Goal: Find specific page/section

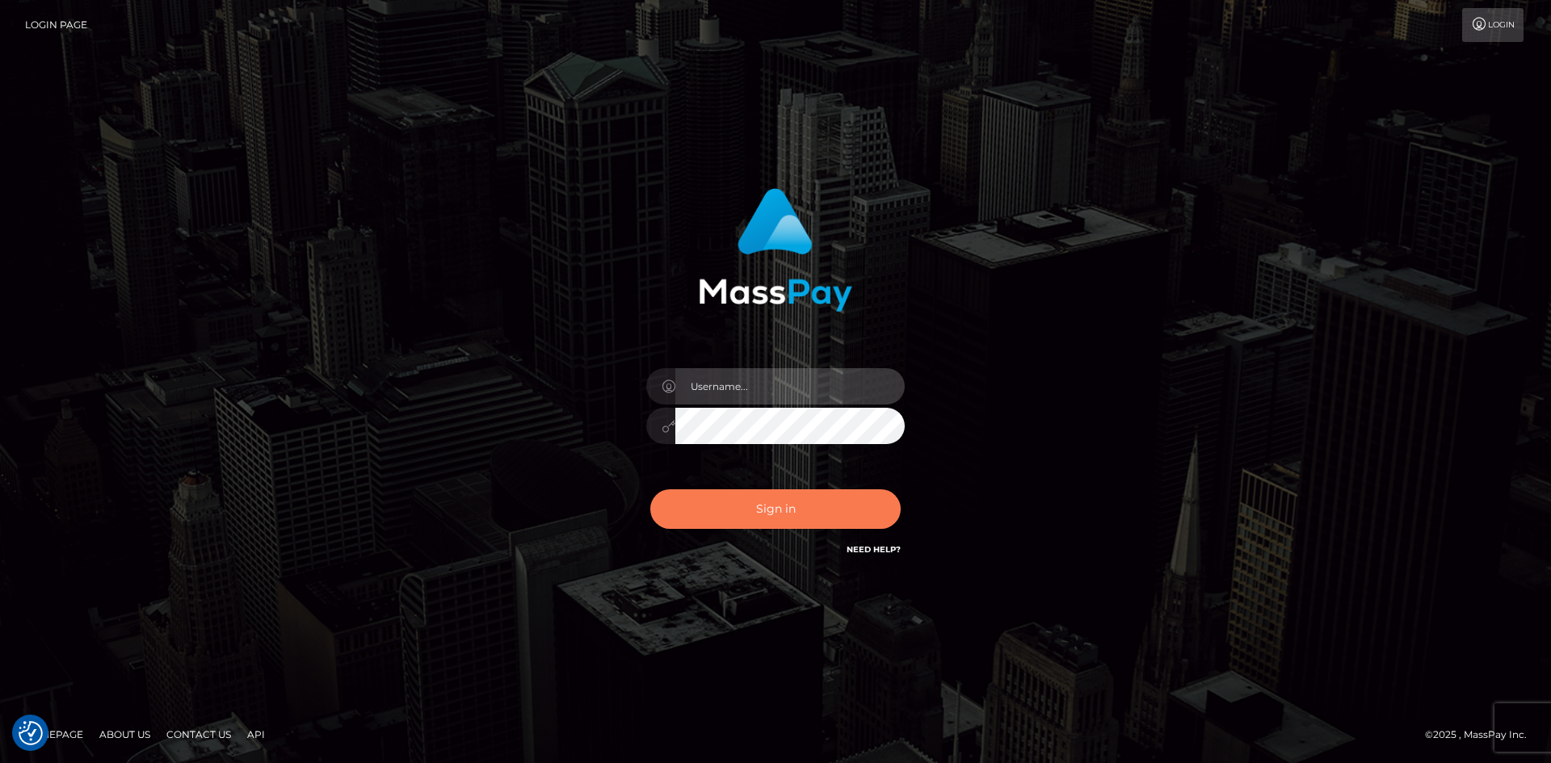
type input "tinan"
click at [768, 509] on button "Sign in" at bounding box center [775, 509] width 250 height 40
type input "tinan"
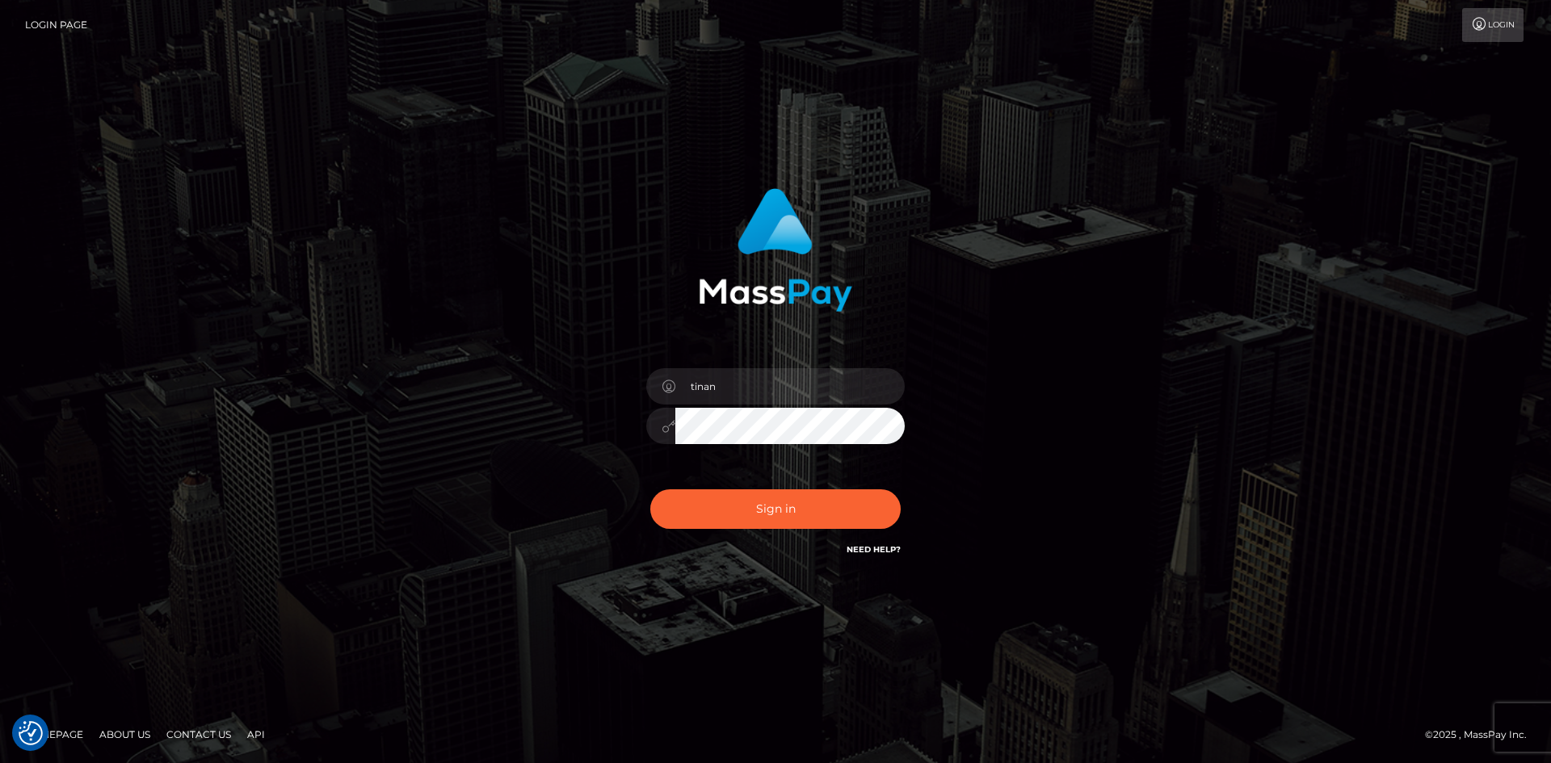
click at [830, 483] on div "Sign in Need Help?" at bounding box center [775, 516] width 283 height 72
click at [826, 510] on button "Sign in" at bounding box center [775, 509] width 250 height 40
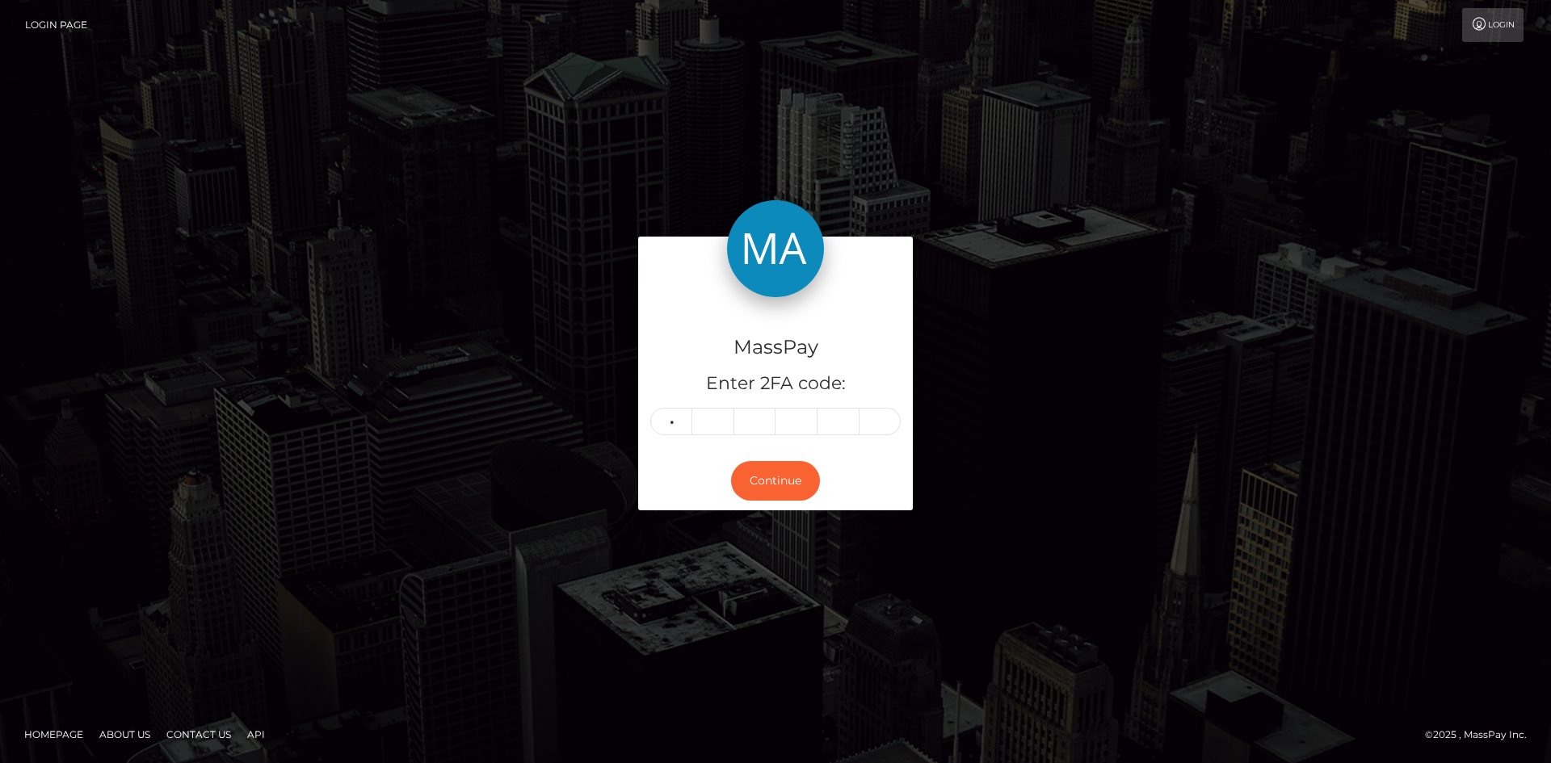
type input "0"
type input "1"
type input "6"
type input "1"
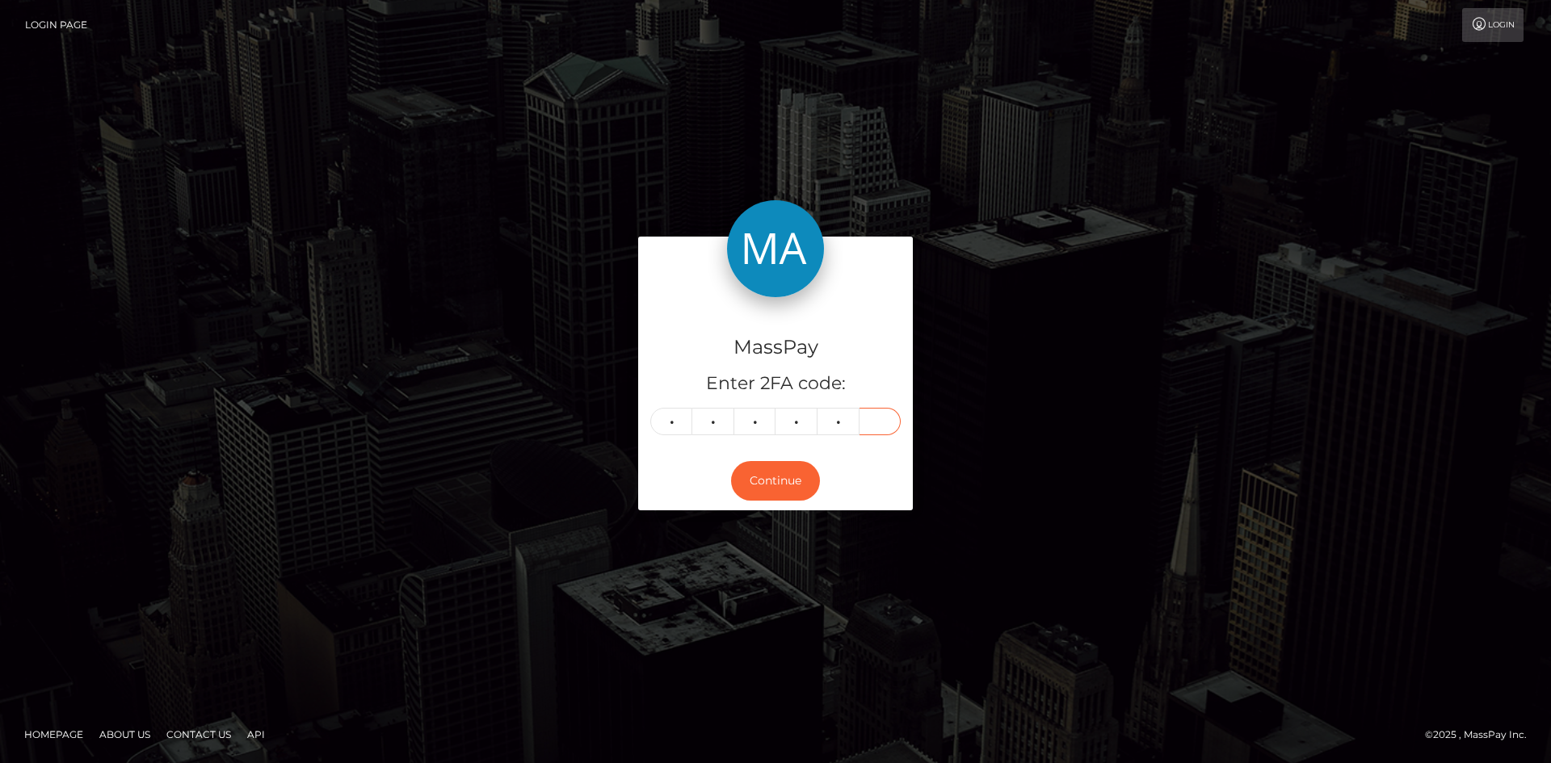
type input "3"
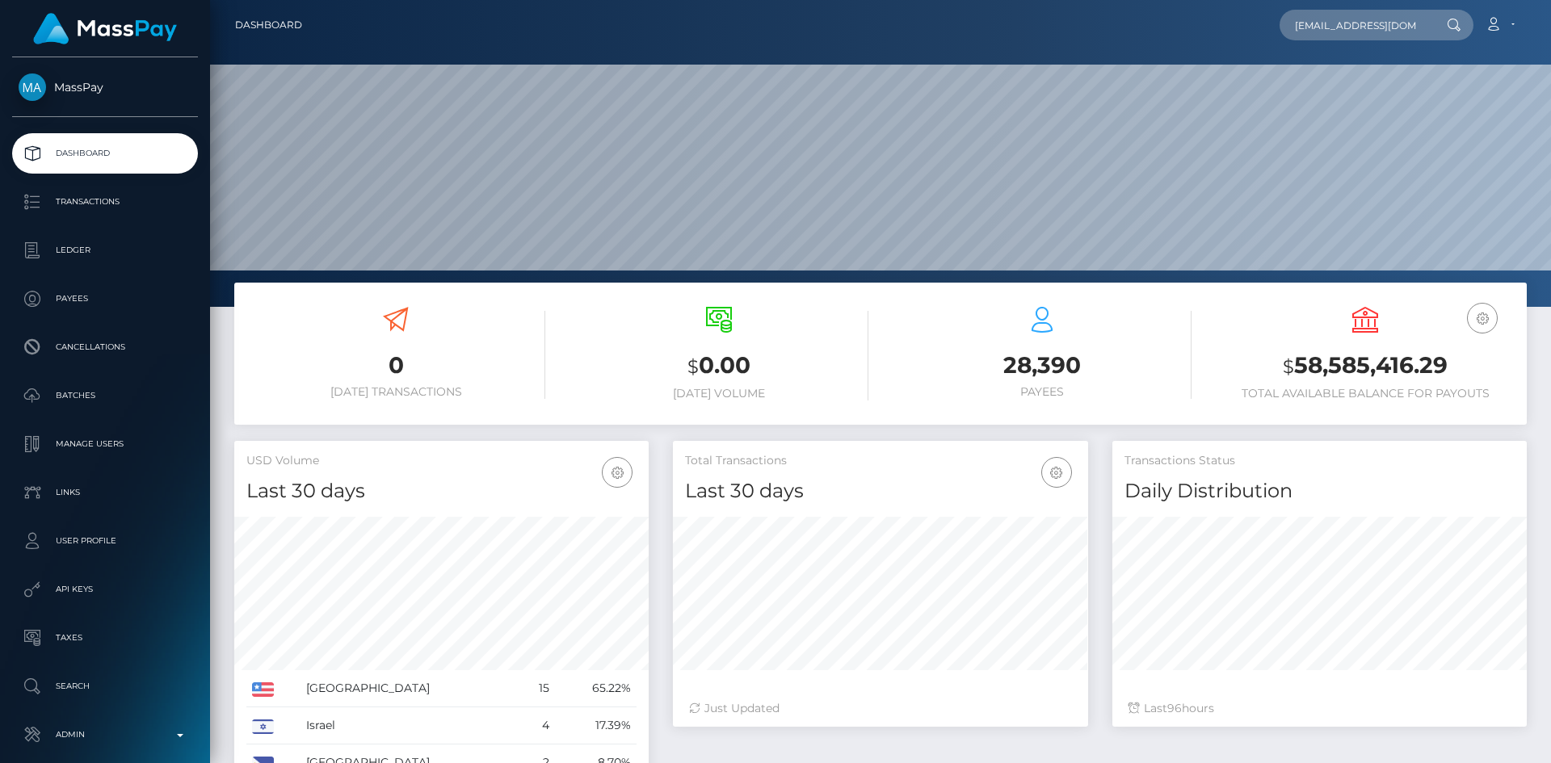
scroll to position [0, 65]
type input "attorney.bradfordcounsel@gmail.com"
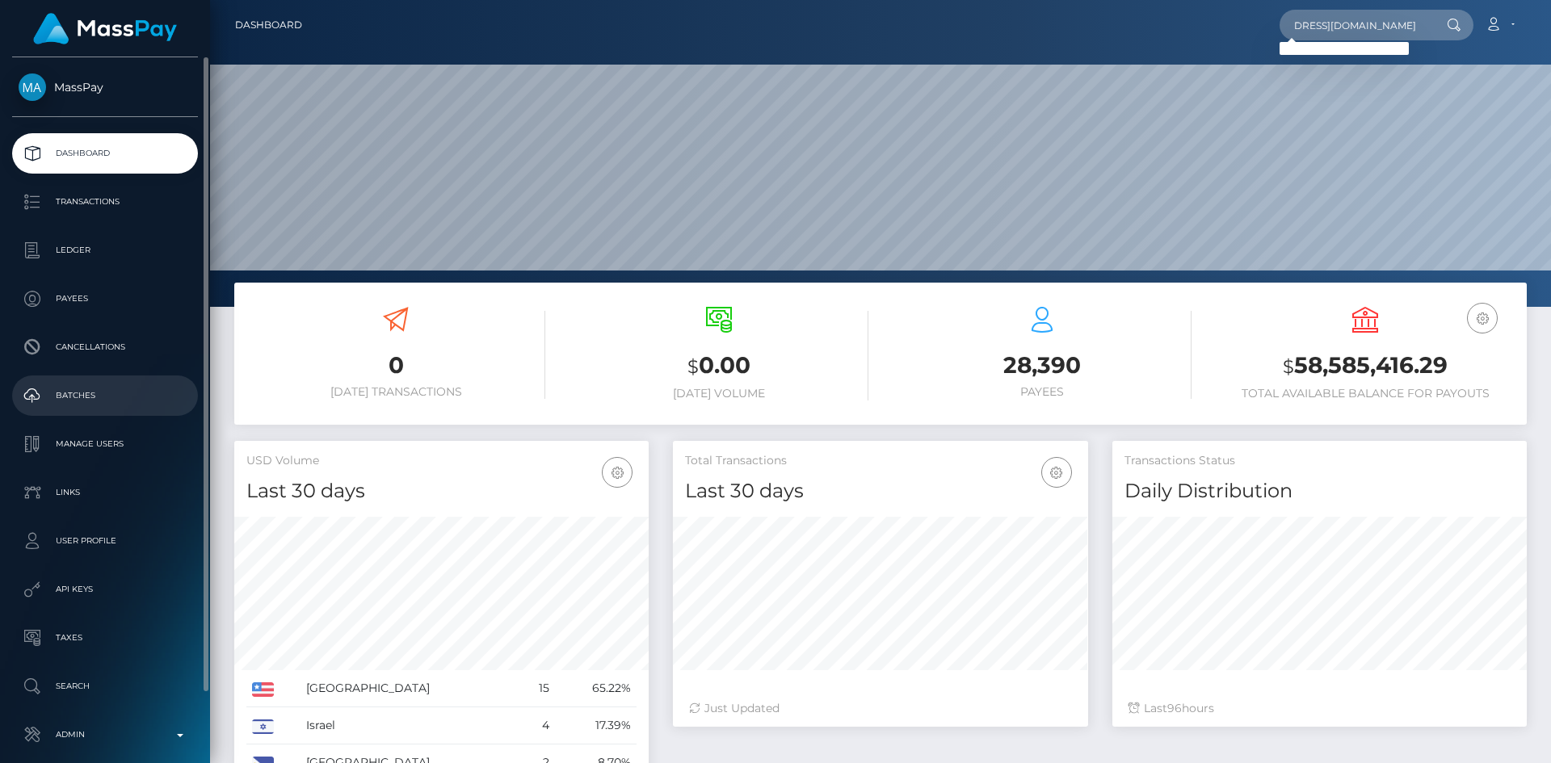
scroll to position [0, 0]
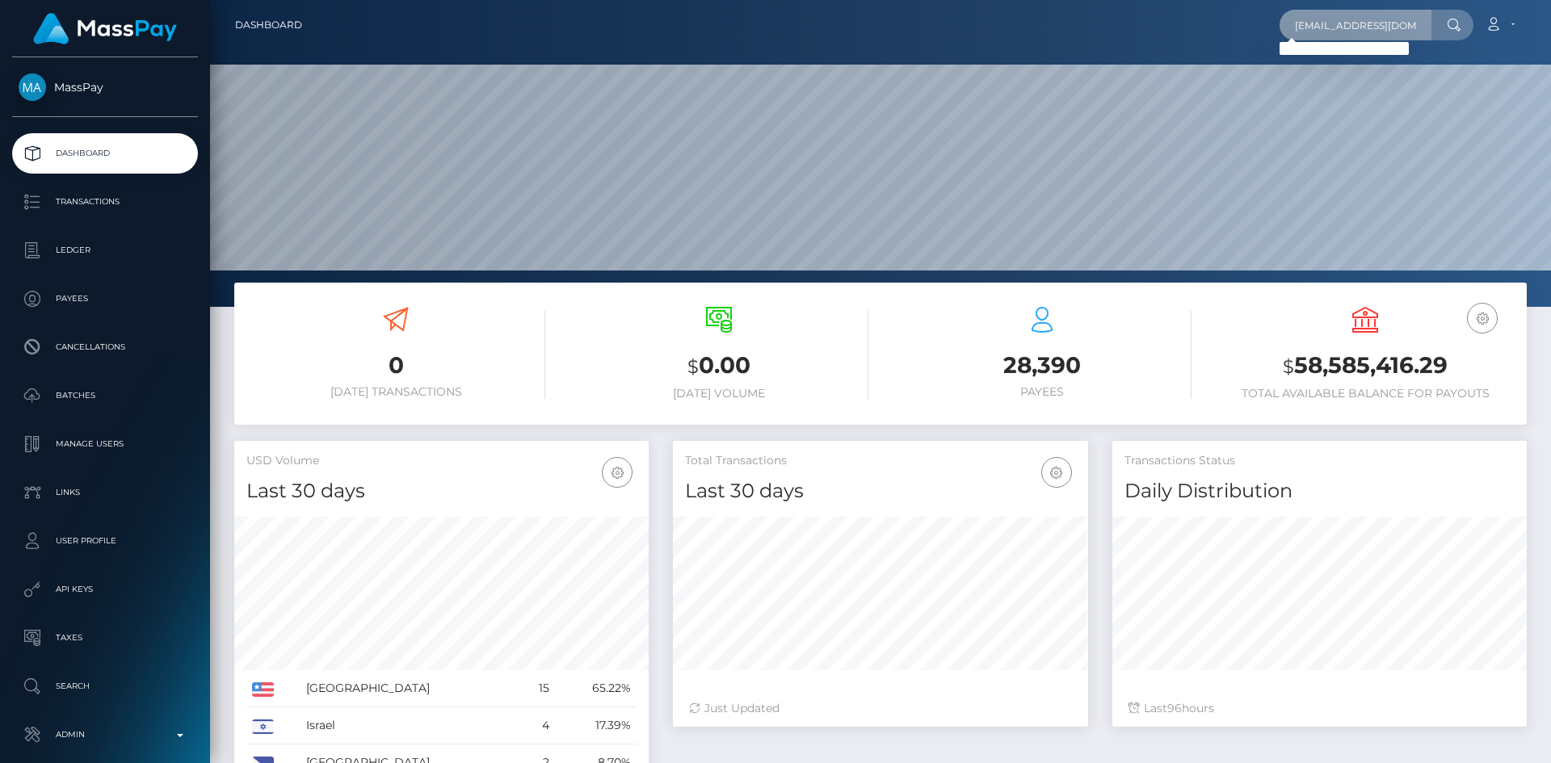
click at [1329, 18] on input "attorney.bradfordcounsel@gmail.com" at bounding box center [1355, 25] width 152 height 31
paste input "avarosana1@gmail.com"
type input "avarosana1@gmail.com"
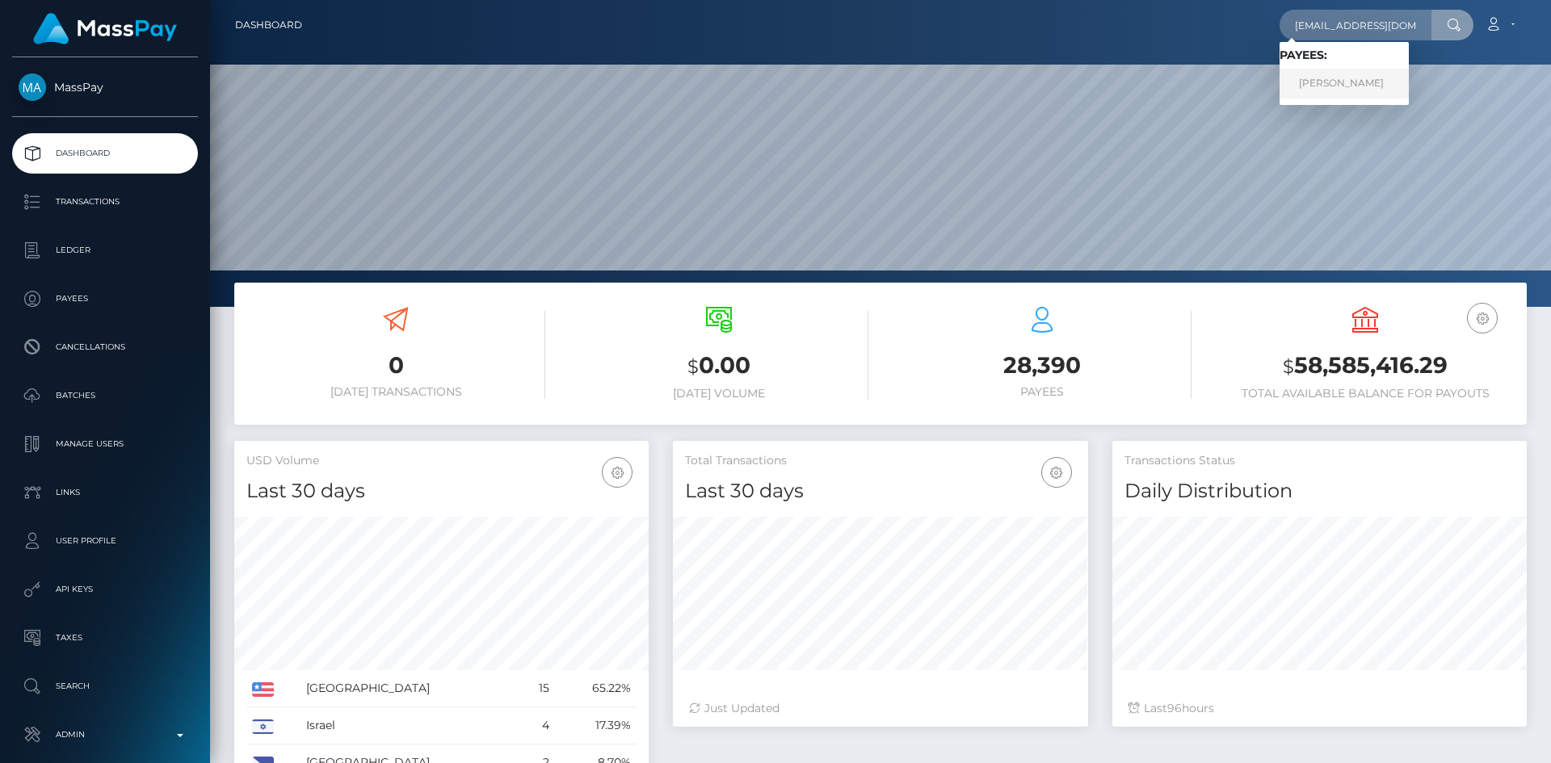
click at [1357, 93] on link "Kelle Lynette Johnson" at bounding box center [1343, 84] width 129 height 30
